Goal: Check status

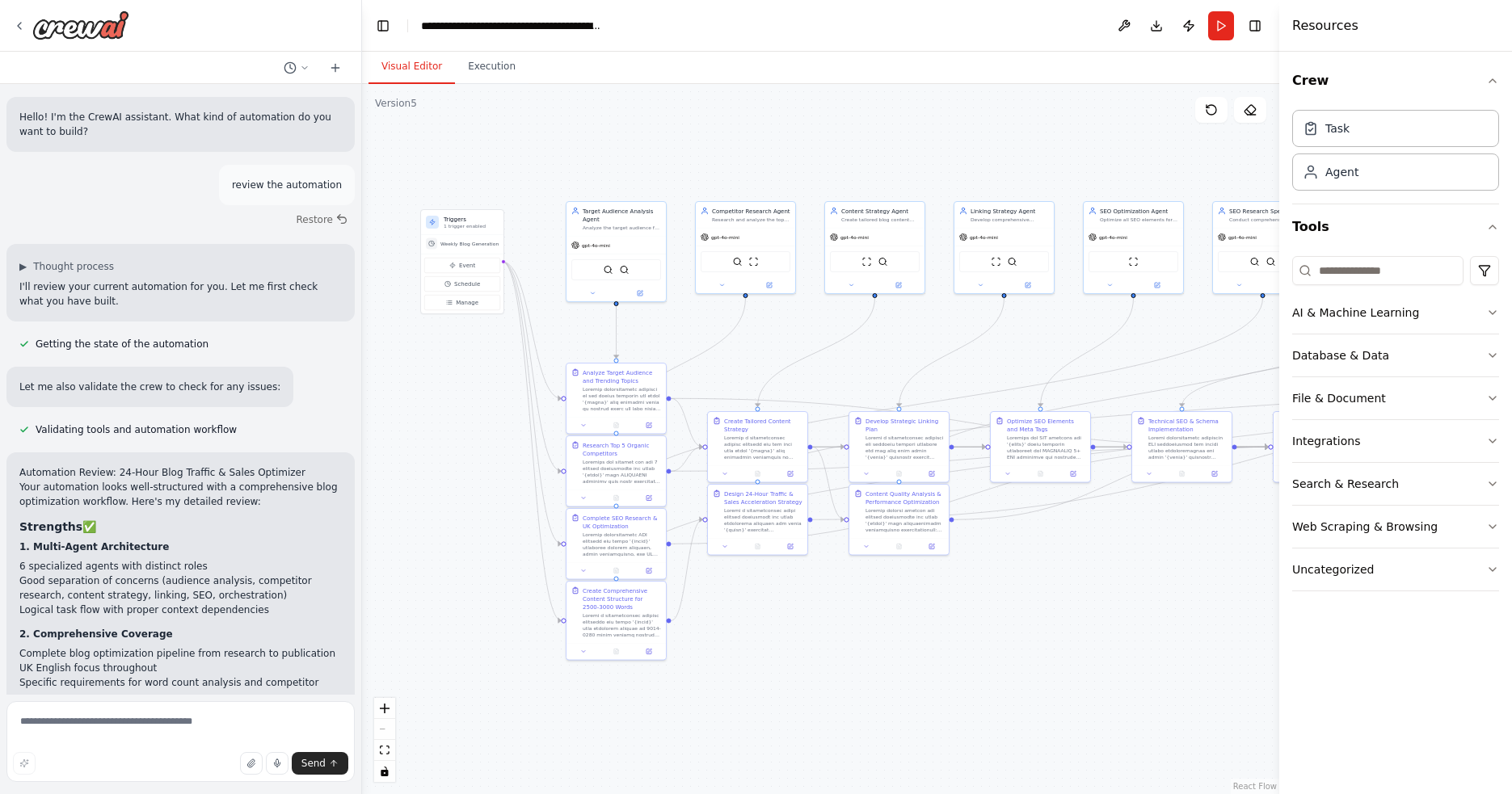
scroll to position [13161, 0]
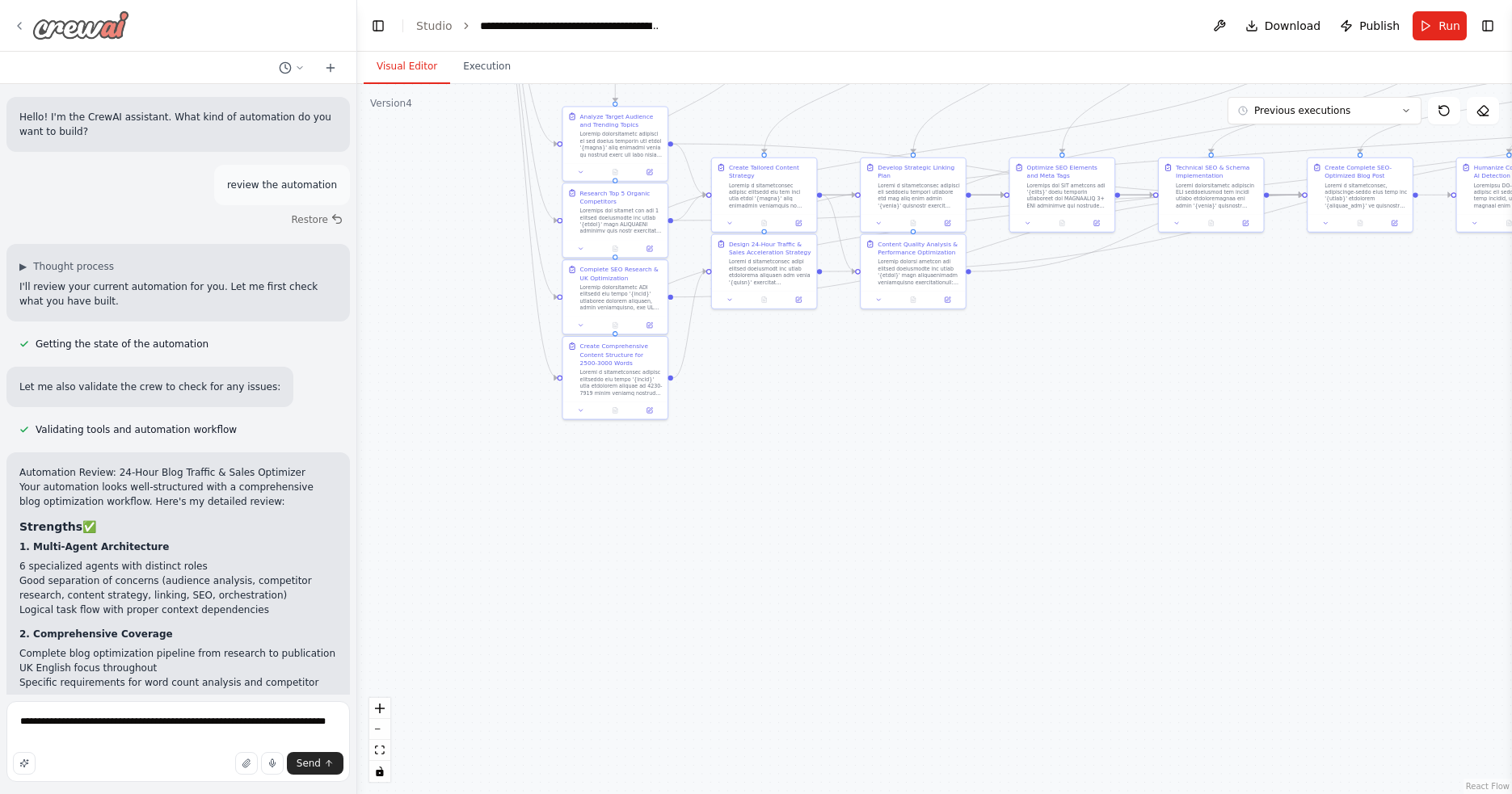
scroll to position [13439, 0]
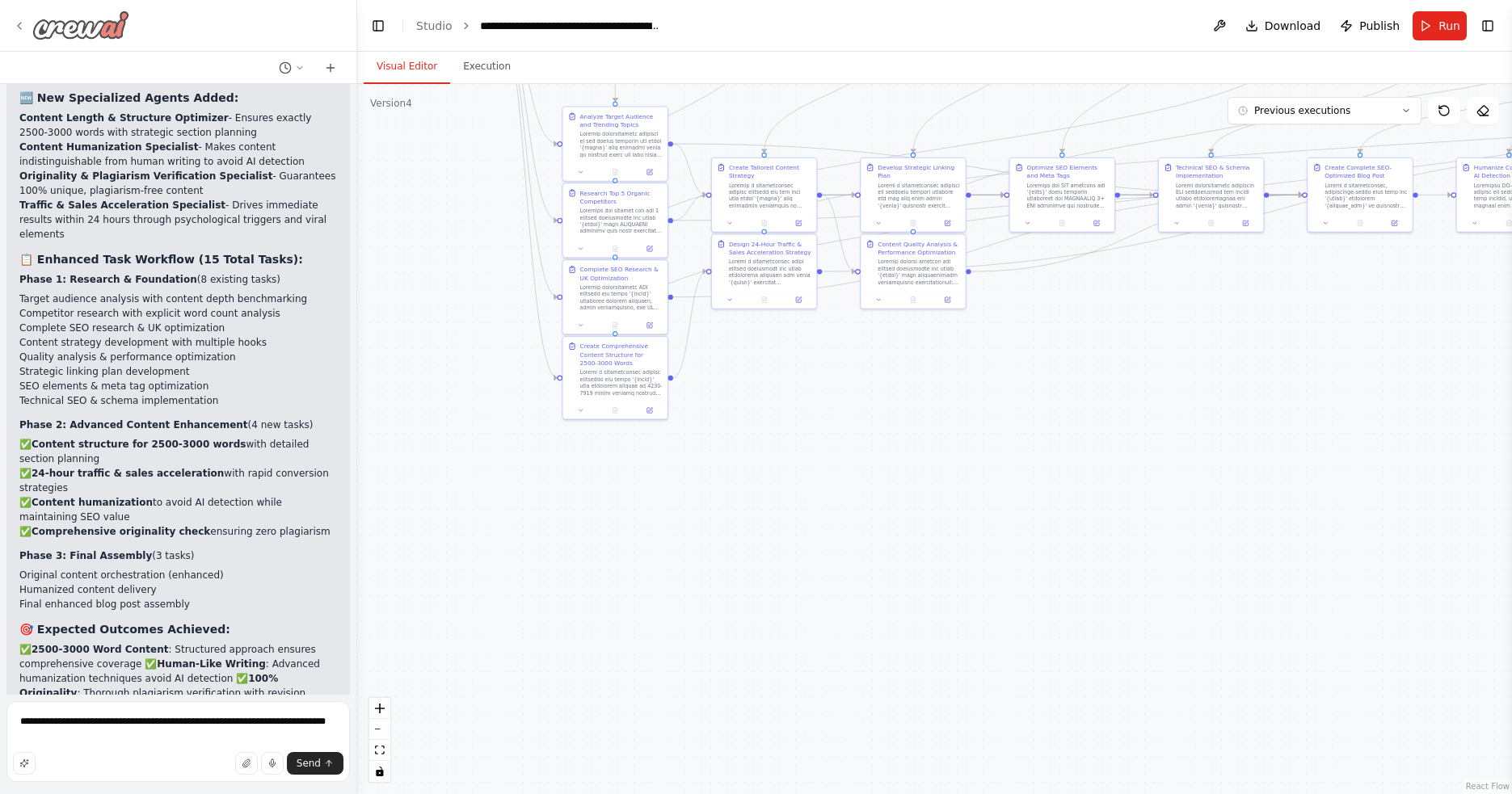
click at [23, 28] on icon at bounding box center [20, 26] width 13 height 13
